Goal: Check status: Check status

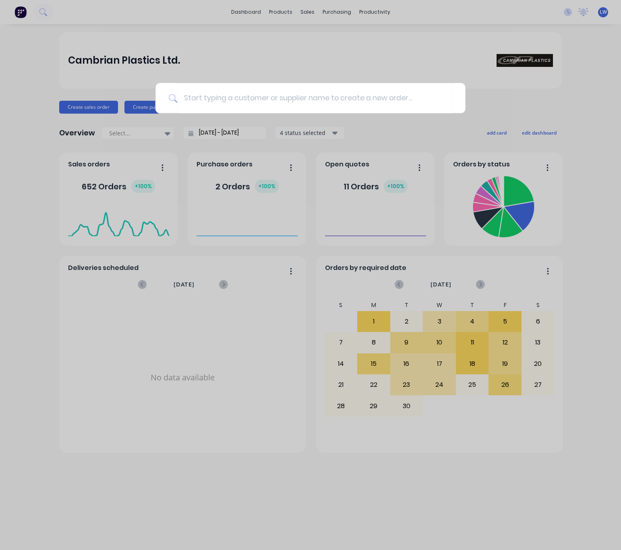
click at [219, 104] on input at bounding box center [314, 98] width 275 height 30
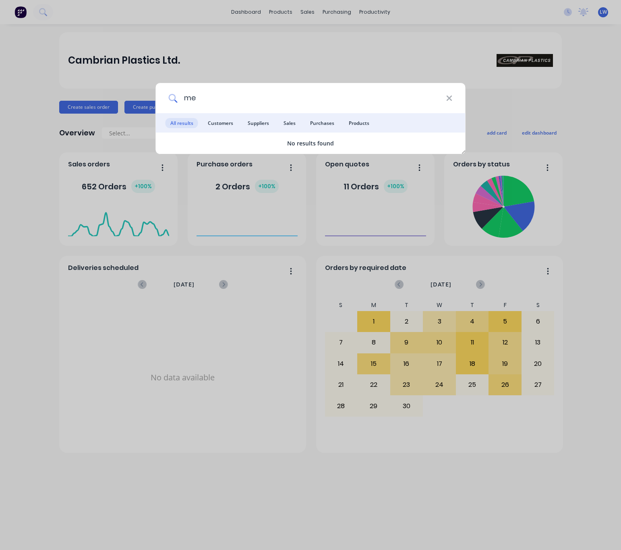
type input "m"
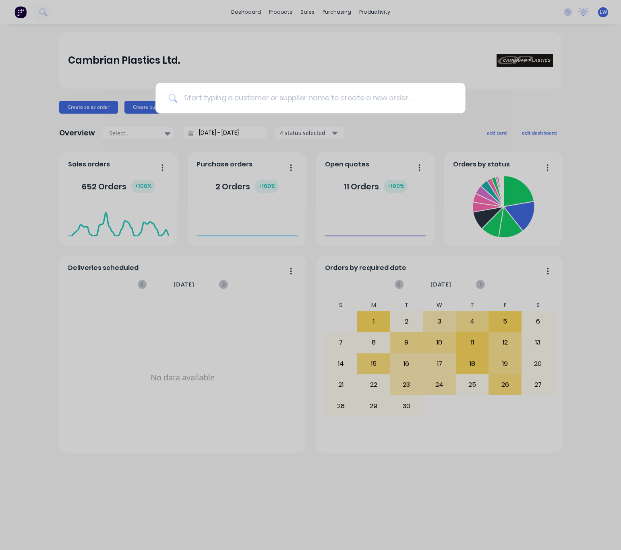
click at [239, 103] on input at bounding box center [314, 98] width 275 height 30
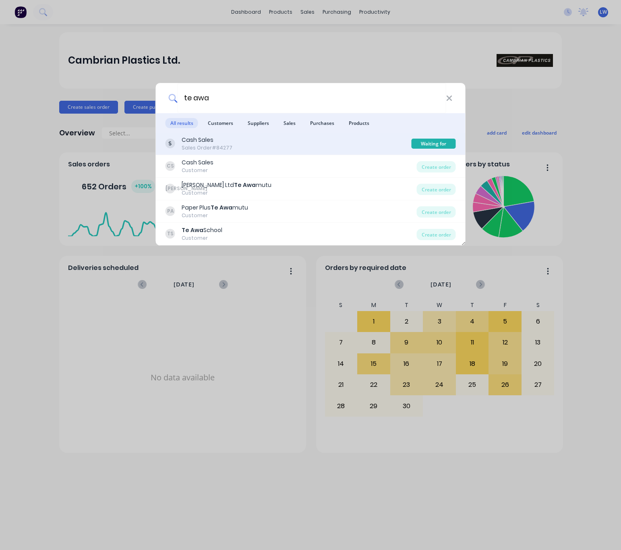
type input "te awa"
click at [291, 147] on div "Cash Sales Sales Order #84277" at bounding box center [289, 144] width 246 height 16
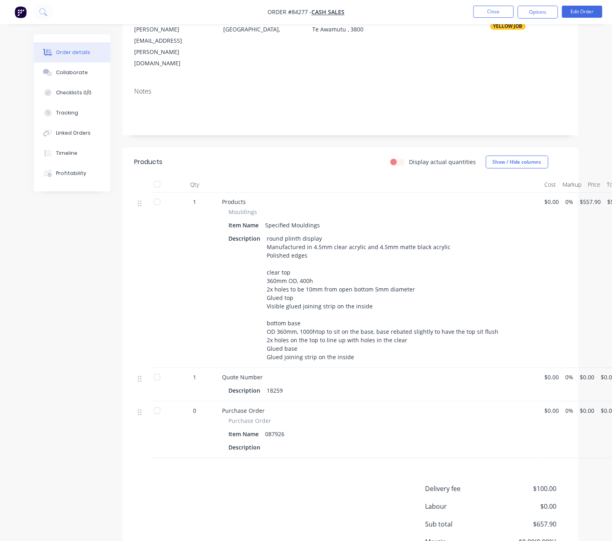
scroll to position [60, 0]
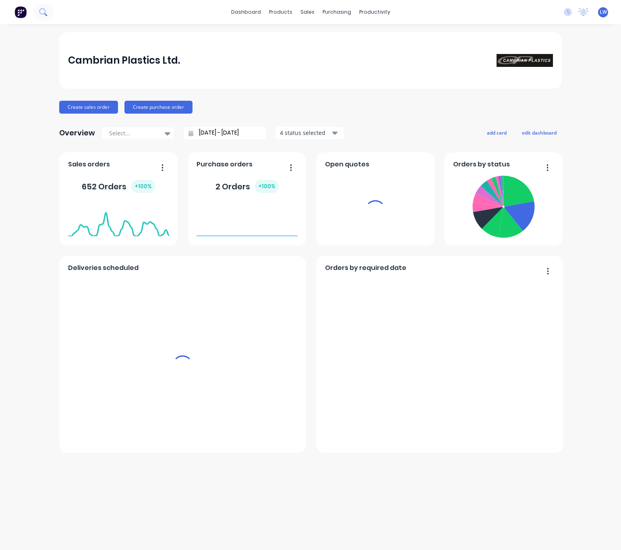
click at [49, 12] on button at bounding box center [43, 12] width 20 height 16
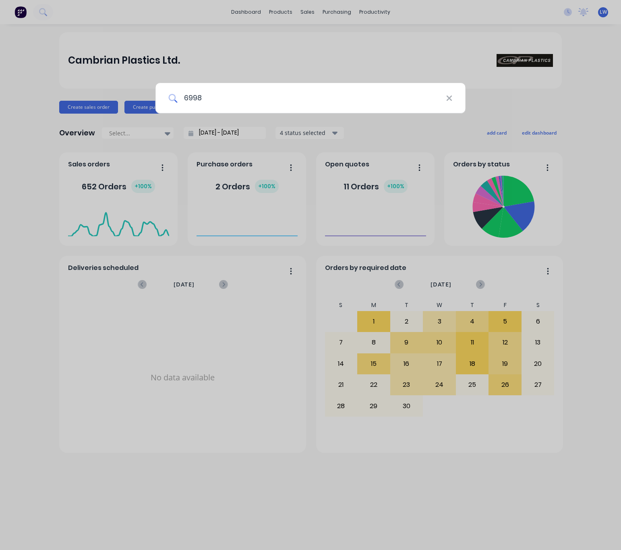
type input "69981"
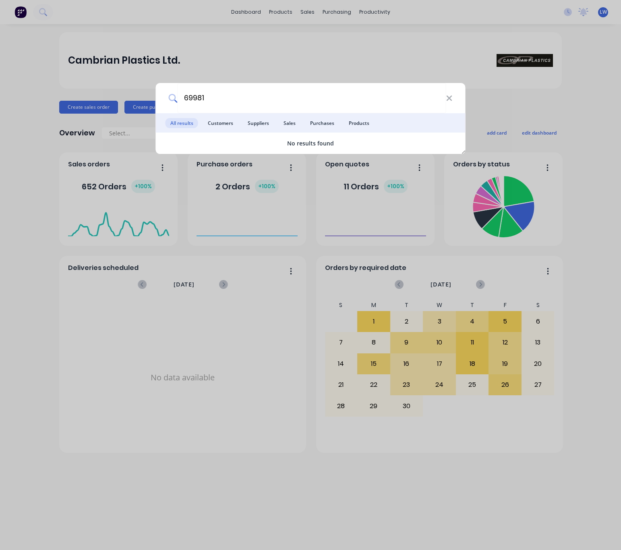
drag, startPoint x: 252, startPoint y: 95, endPoint x: 172, endPoint y: 105, distance: 80.9
click at [172, 105] on div "69981" at bounding box center [311, 98] width 310 height 30
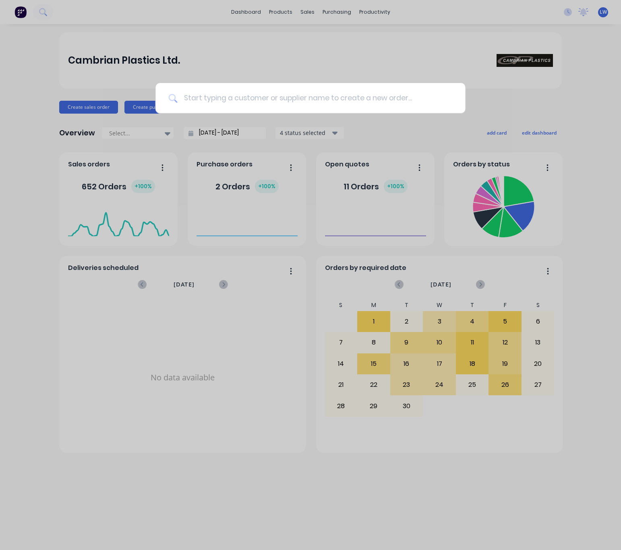
click at [277, 96] on input at bounding box center [314, 98] width 275 height 30
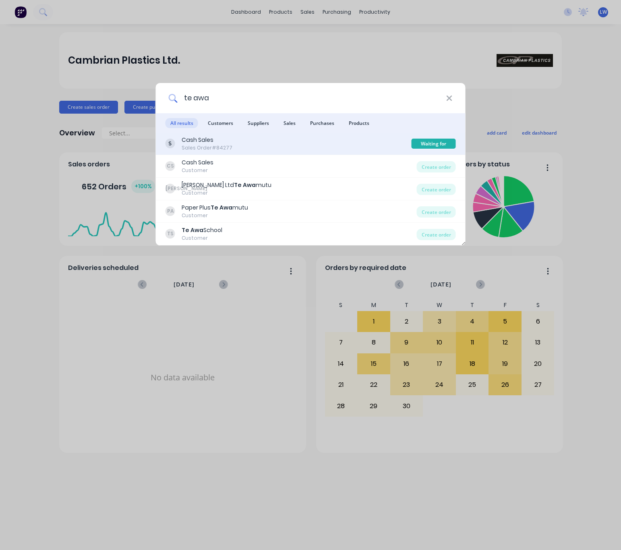
type input "te awa"
click at [305, 143] on div "Cash Sales Sales Order #84277" at bounding box center [289, 144] width 246 height 16
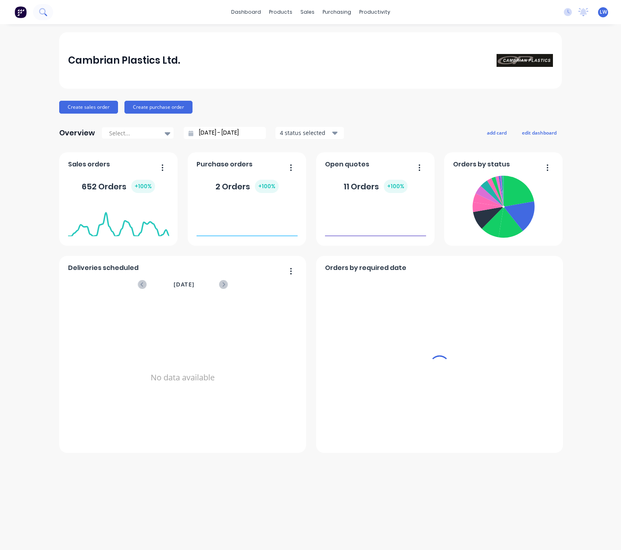
click at [42, 12] on icon at bounding box center [43, 12] width 8 height 8
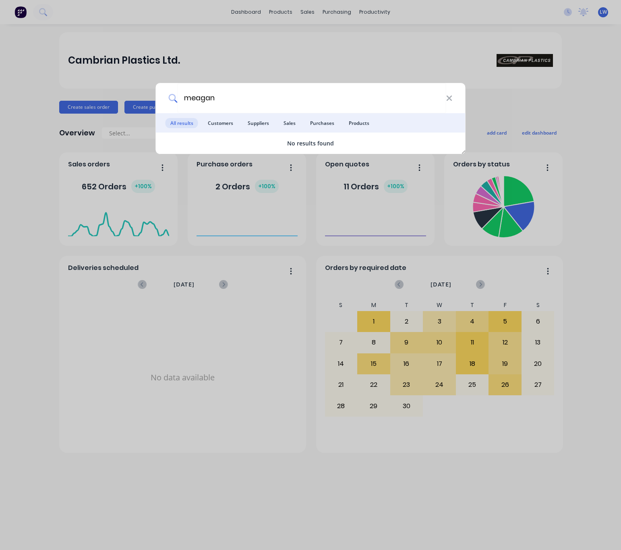
type input "meagan"
click at [274, 58] on div "meagan All results Customers Suppliers Sales Purchases Products No results found" at bounding box center [310, 275] width 621 height 550
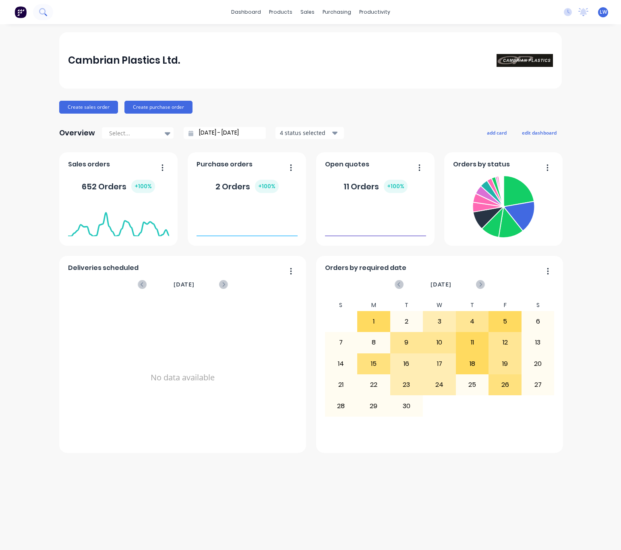
click at [45, 10] on icon at bounding box center [42, 11] width 6 height 6
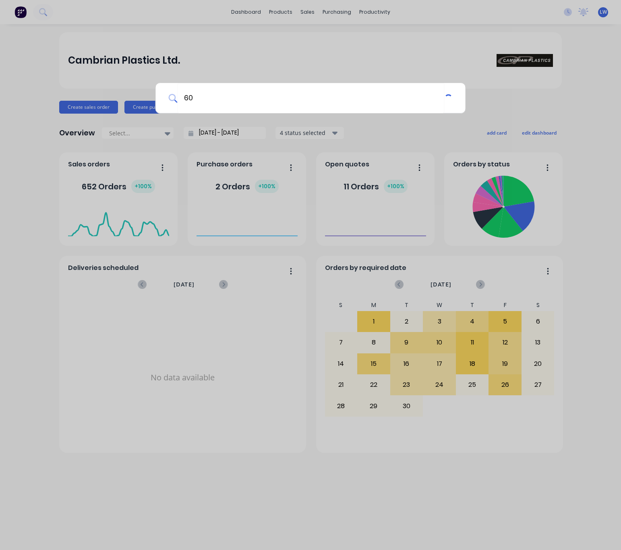
type input "6"
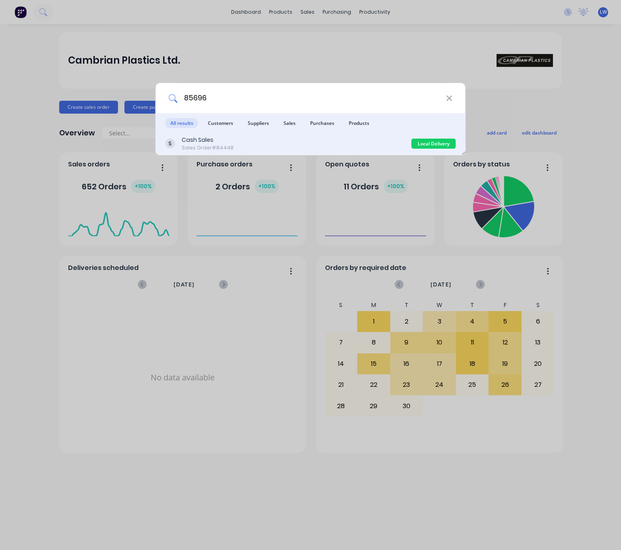
type input "85696"
click at [274, 136] on div "Cash Sales Sales Order #84448" at bounding box center [289, 144] width 246 height 16
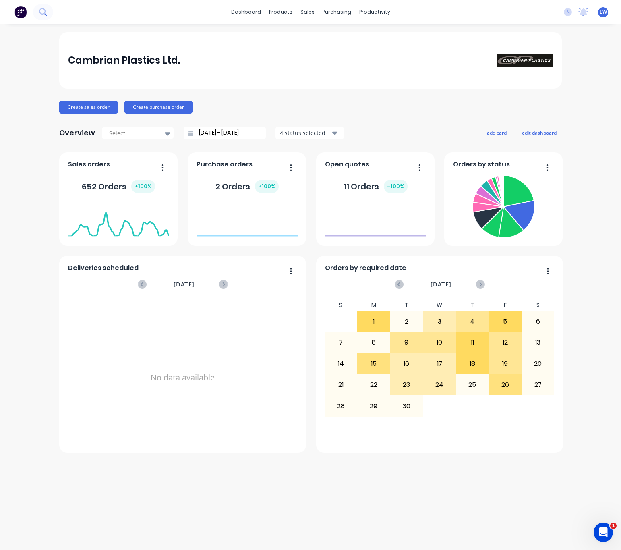
click at [41, 14] on icon at bounding box center [43, 12] width 8 height 8
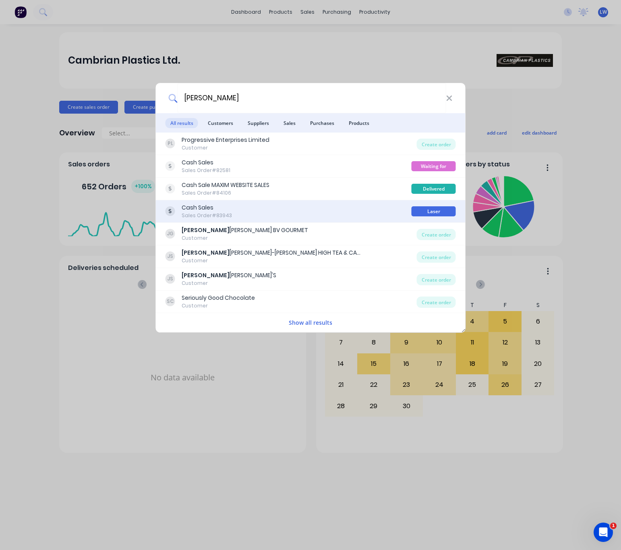
type input "[PERSON_NAME]"
click at [326, 207] on div "Cash Sales Sales Order #83943" at bounding box center [289, 211] width 246 height 16
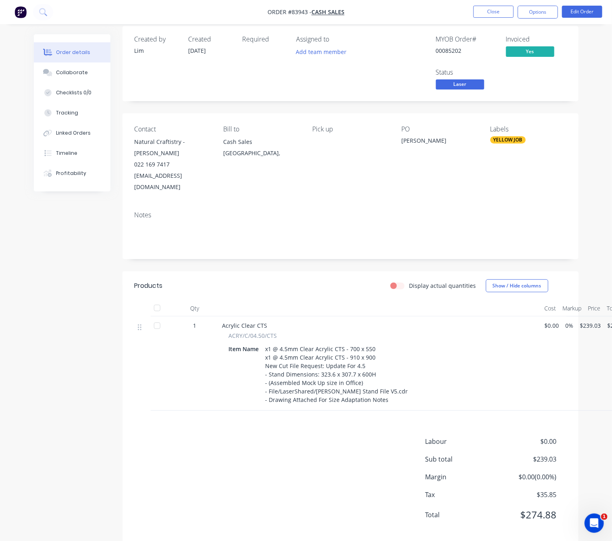
scroll to position [11, 0]
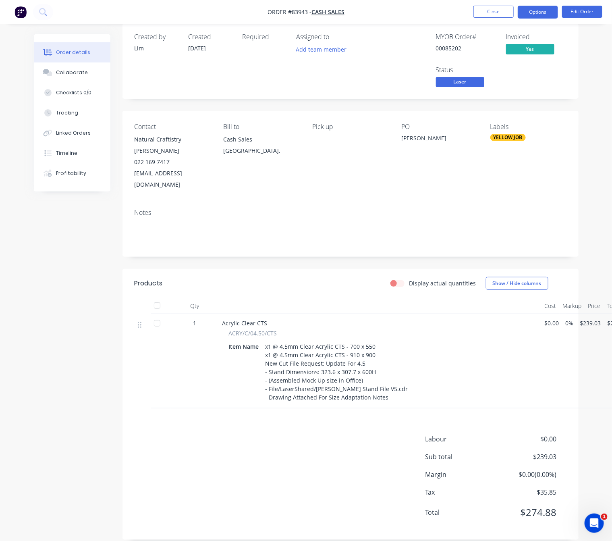
click at [538, 17] on button "Options" at bounding box center [538, 12] width 40 height 13
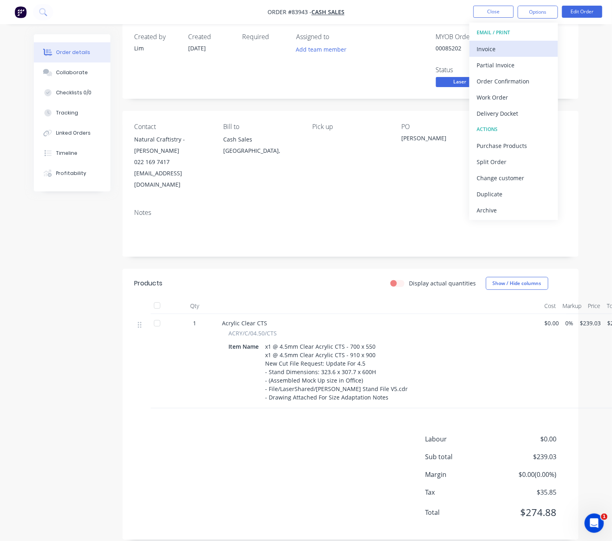
click at [498, 46] on div "Invoice" at bounding box center [514, 49] width 74 height 12
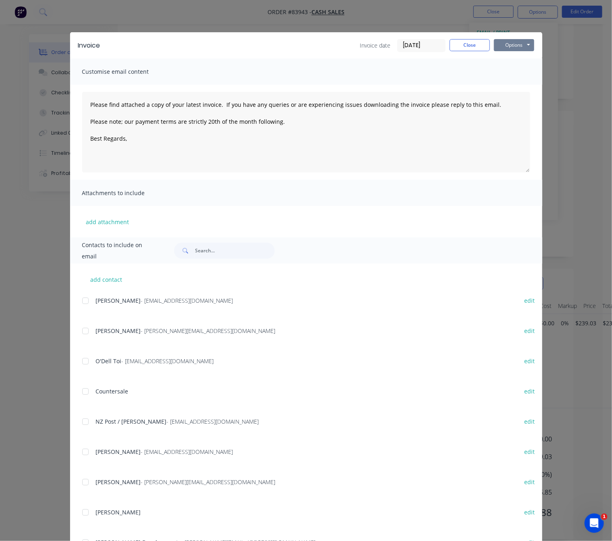
click at [500, 45] on button "Options" at bounding box center [514, 45] width 40 height 12
click at [519, 61] on button "Preview" at bounding box center [520, 59] width 52 height 13
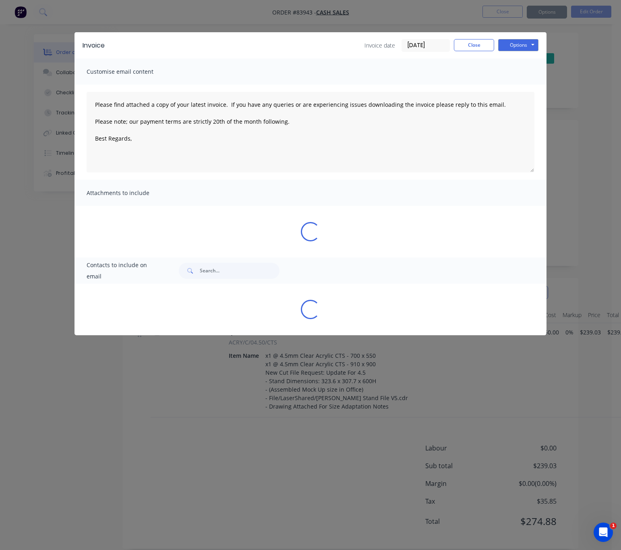
type textarea "Please find attached a copy of your latest invoice. If you have any queries or …"
